Goal: Task Accomplishment & Management: Manage account settings

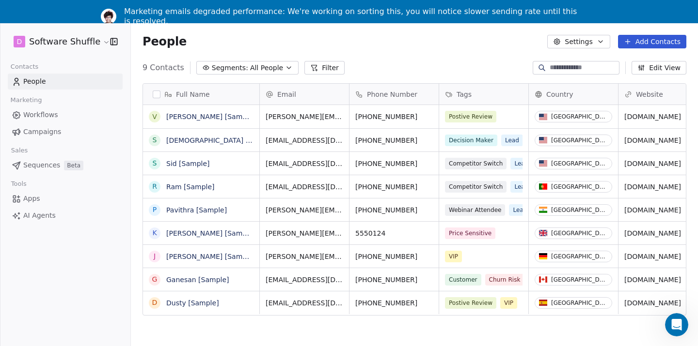
click at [52, 113] on span "Workflows" at bounding box center [40, 115] width 35 height 10
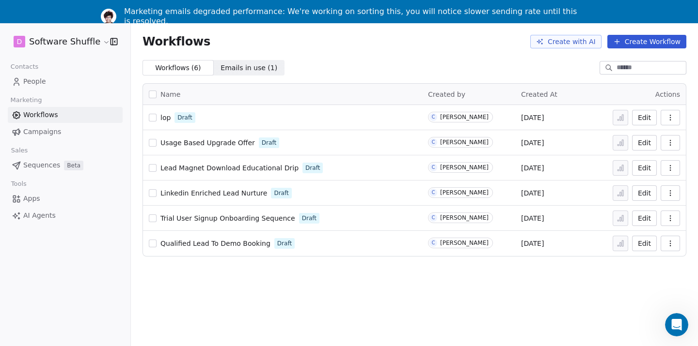
click at [62, 84] on link "People" at bounding box center [65, 82] width 115 height 16
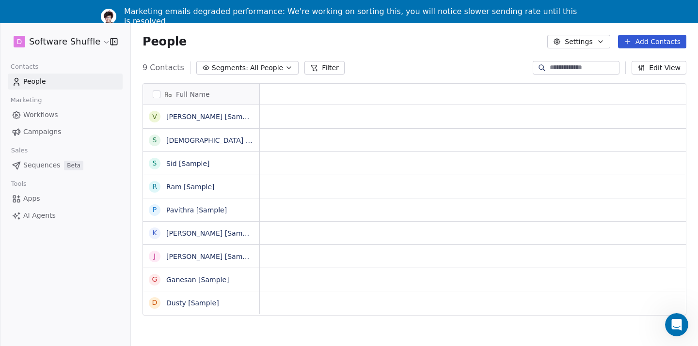
scroll to position [0, 0]
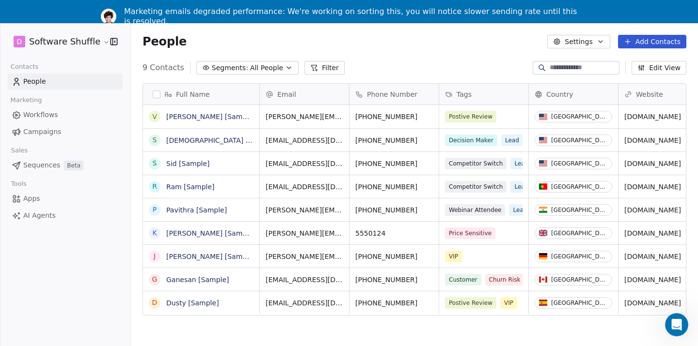
click at [32, 113] on span "Workflows" at bounding box center [40, 115] width 35 height 10
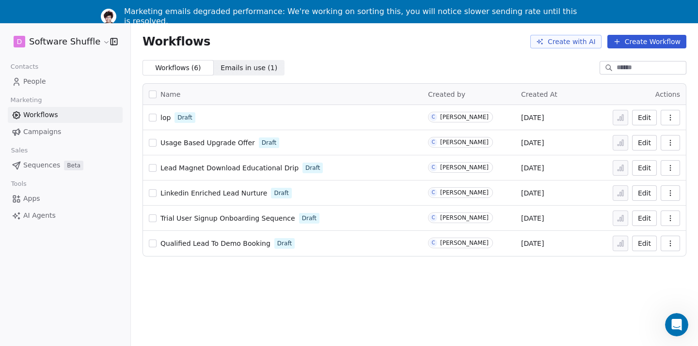
click at [57, 131] on span "Campaigns" at bounding box center [42, 132] width 38 height 10
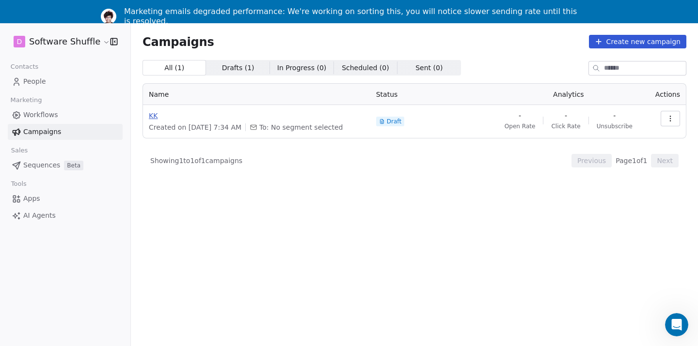
click at [156, 112] on span "KK" at bounding box center [257, 116] width 216 height 10
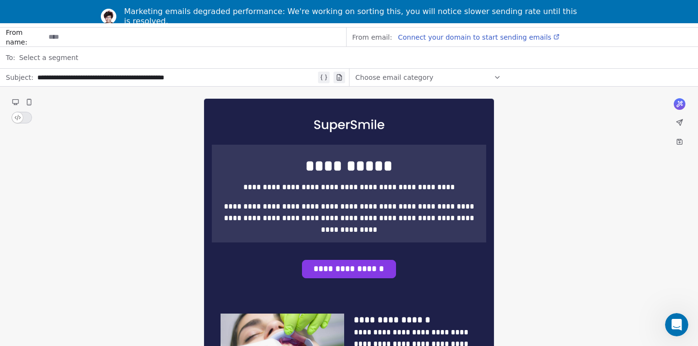
click at [18, 4] on div "Marketing emails degraded performance: We're working on sorting this, you will …" at bounding box center [349, 16] width 698 height 25
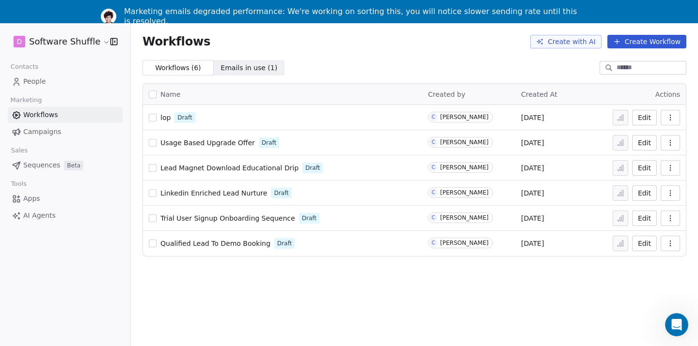
click at [33, 80] on span "People" at bounding box center [34, 82] width 23 height 10
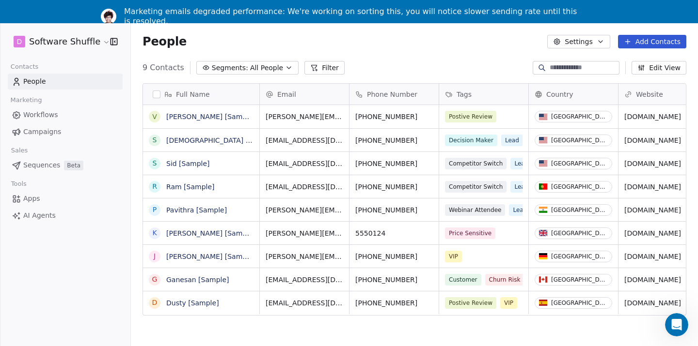
scroll to position [305, 567]
click at [46, 13] on div "Marketing emails degraded performance: We're working on sorting this, you will …" at bounding box center [349, 16] width 698 height 25
click at [47, 126] on link "Campaigns" at bounding box center [65, 132] width 115 height 16
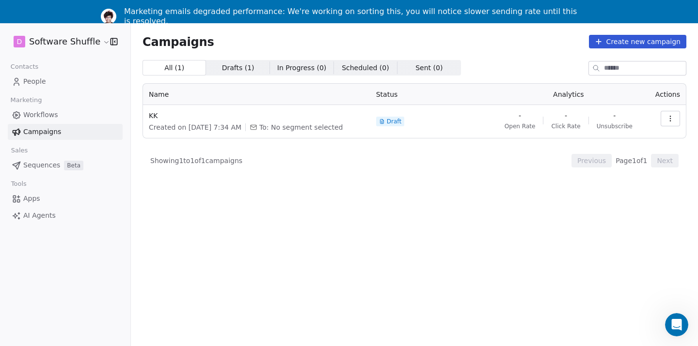
click at [85, 119] on link "Workflows" at bounding box center [65, 115] width 115 height 16
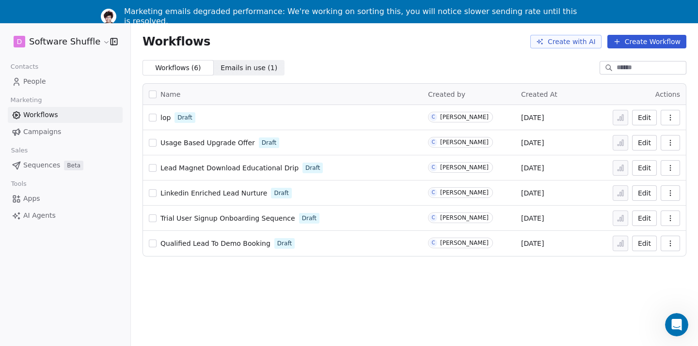
click at [158, 117] on div "lop Draft" at bounding box center [282, 118] width 267 height 14
click at [638, 116] on button "Edit" at bounding box center [644, 118] width 25 height 16
click at [49, 85] on link "People" at bounding box center [65, 82] width 115 height 16
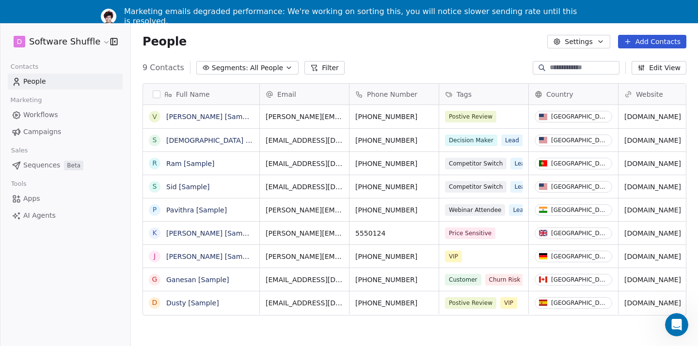
scroll to position [305, 567]
click at [49, 85] on link "People" at bounding box center [65, 82] width 115 height 16
click at [63, 39] on html "D Software Shuffle Contacts People Marketing Workflows Campaigns Sales Sequence…" at bounding box center [349, 185] width 698 height 370
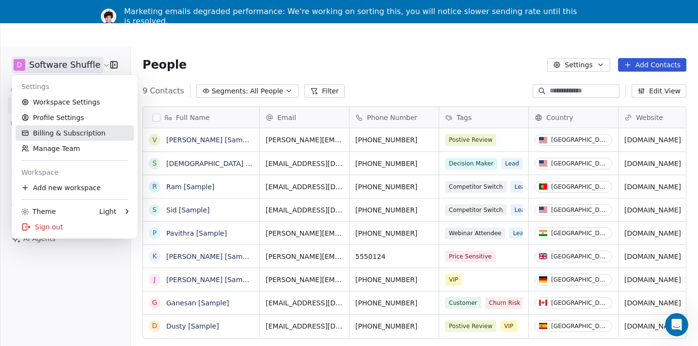
click at [62, 134] on link "Billing & Subscription" at bounding box center [75, 133] width 118 height 16
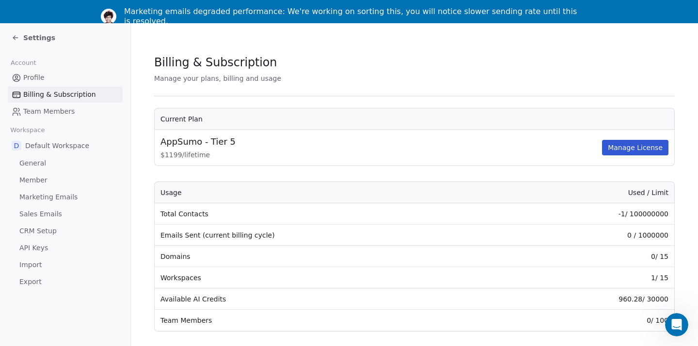
click at [36, 33] on span "Settings" at bounding box center [39, 38] width 32 height 10
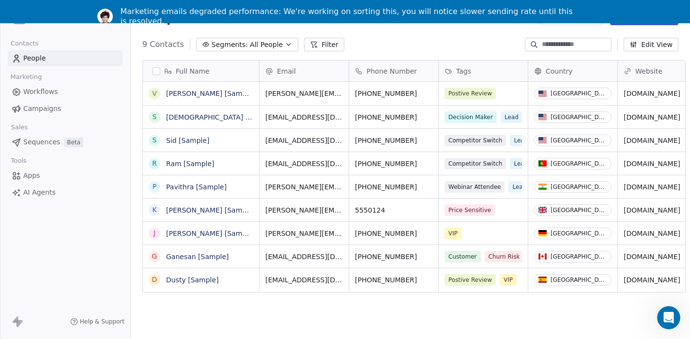
click at [50, 87] on span "Workflows" at bounding box center [40, 92] width 35 height 10
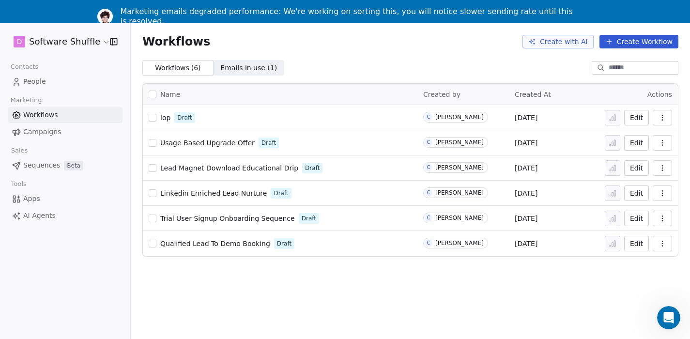
click at [44, 131] on span "Campaigns" at bounding box center [42, 132] width 38 height 10
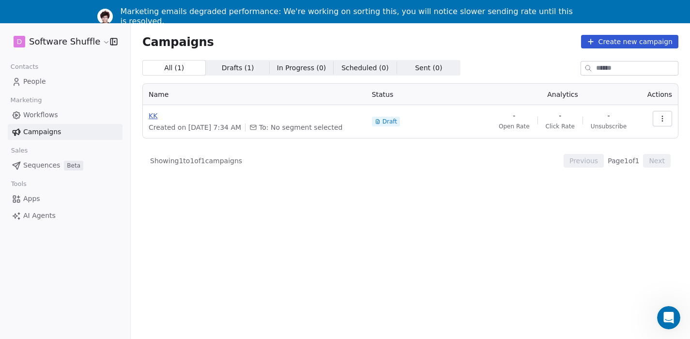
click at [153, 116] on span "KK" at bounding box center [255, 116] width 212 height 10
